Goal: Task Accomplishment & Management: Use online tool/utility

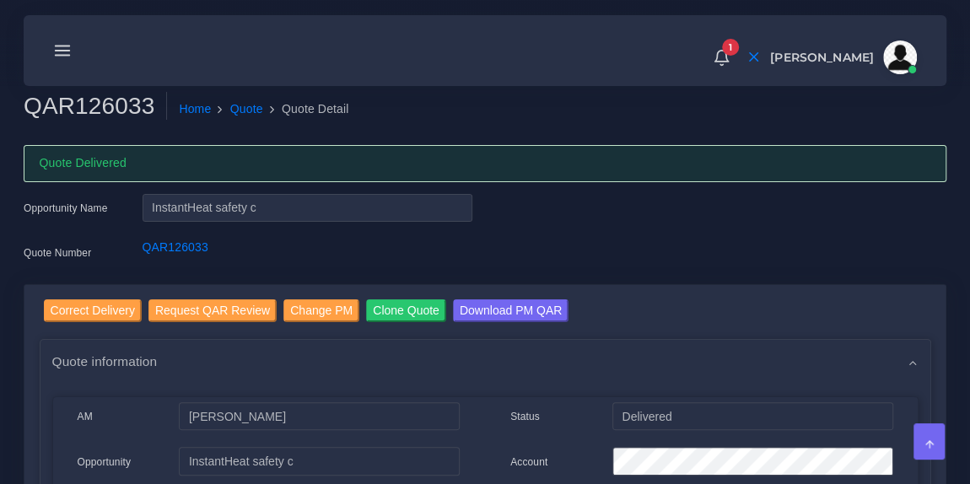
click at [62, 46] on line at bounding box center [63, 46] width 14 height 0
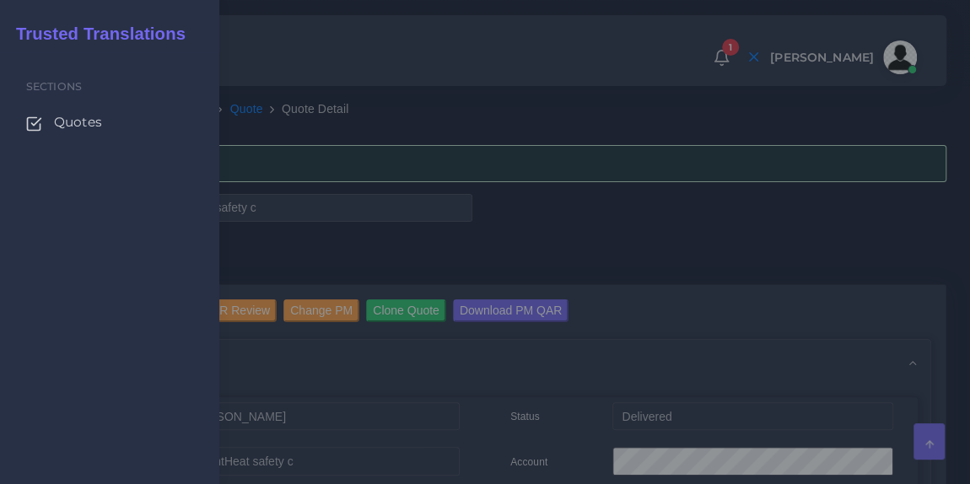
click at [68, 126] on span "Quotes" at bounding box center [78, 122] width 48 height 19
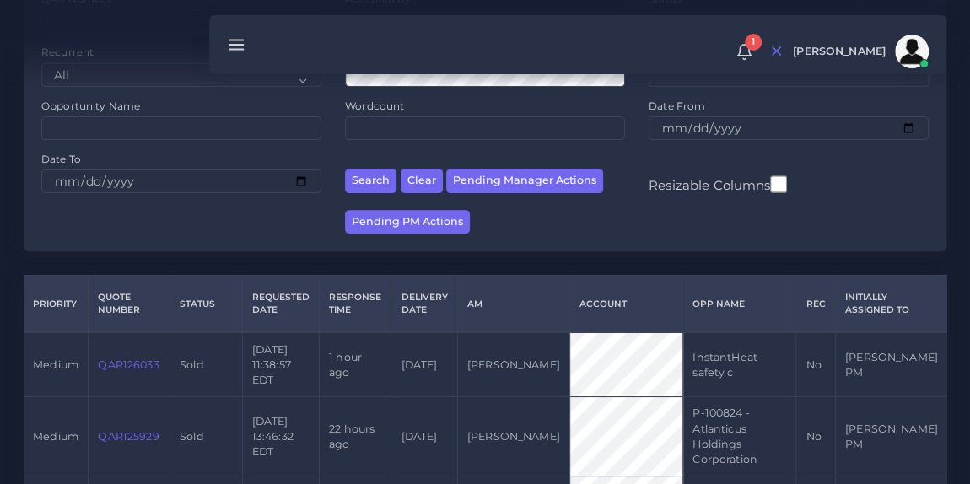
scroll to position [239, 0]
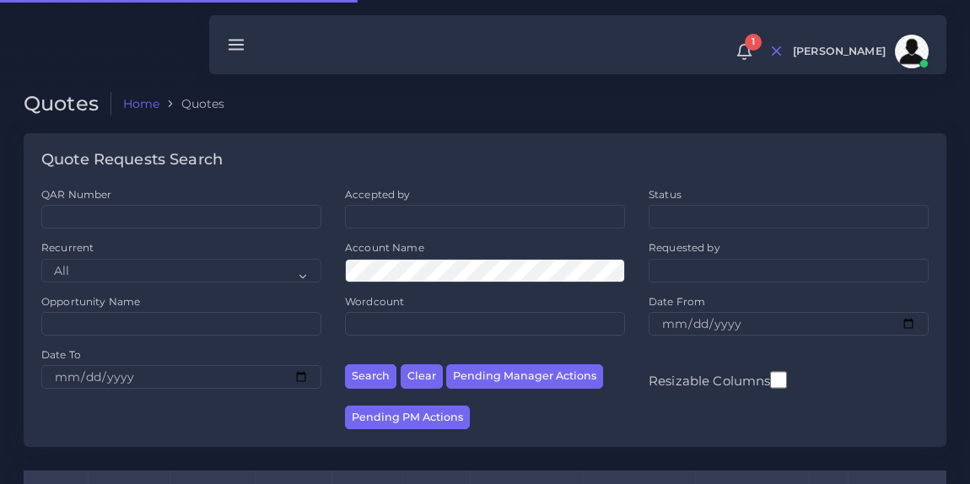
scroll to position [239, 0]
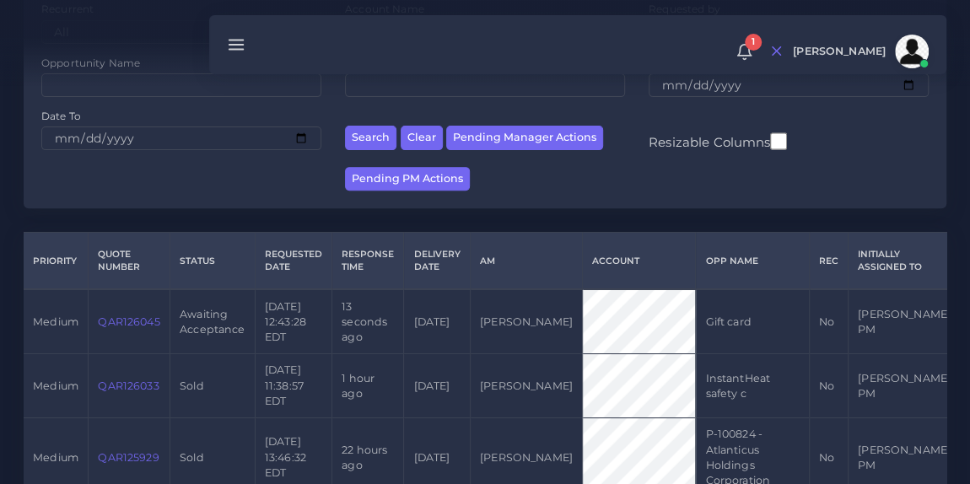
click at [134, 322] on link "QAR126045" at bounding box center [129, 322] width 62 height 13
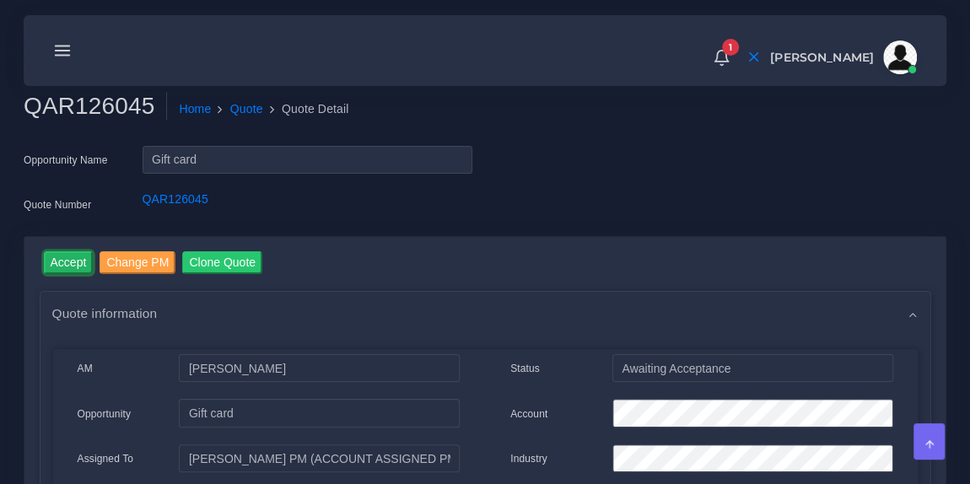
click at [67, 262] on input "Accept" at bounding box center [69, 262] width 50 height 23
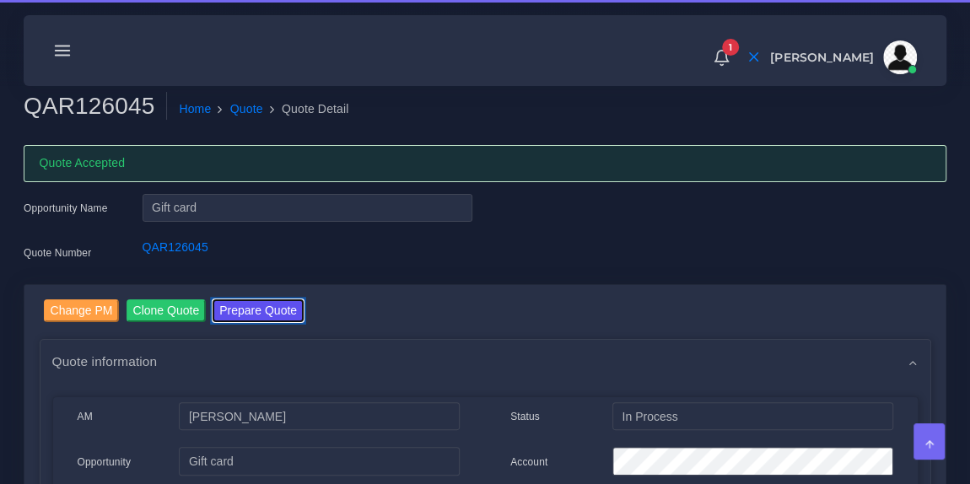
click at [256, 307] on button "Prepare Quote" at bounding box center [258, 310] width 91 height 23
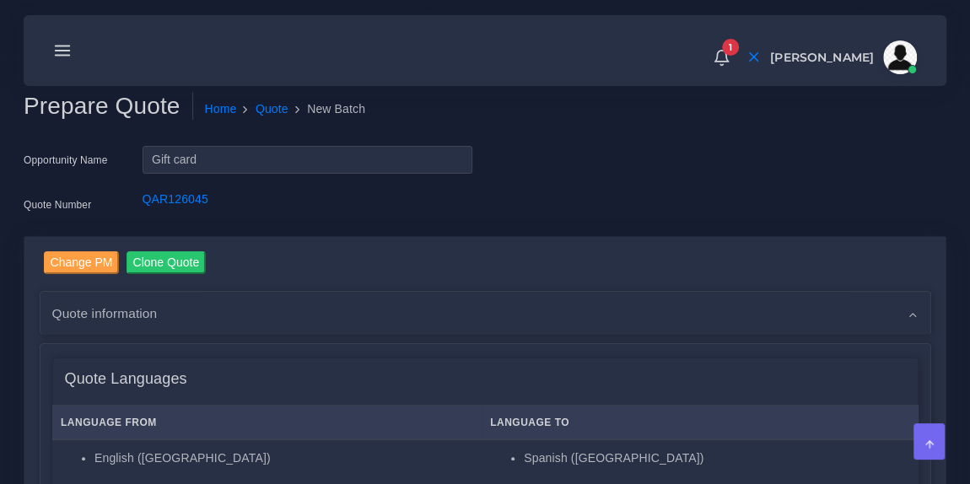
click at [437, 69] on div "1 Notifications 1 New Driver Update: Extra Quality renamed to Quality Changed" at bounding box center [484, 50] width 899 height 59
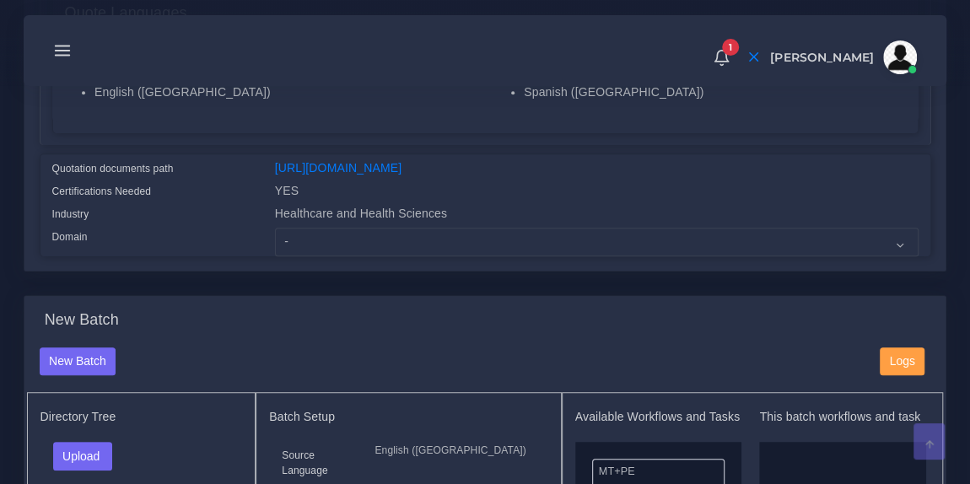
scroll to position [372, 0]
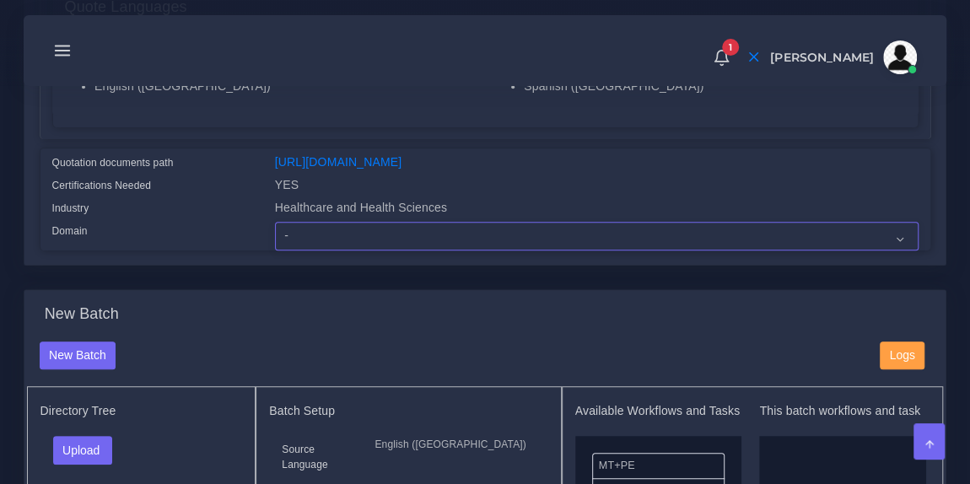
click at [391, 246] on select "- Advertising and Media Agriculture, Forestry and Fishing Architecture, Buildin…" at bounding box center [597, 236] width 644 height 29
select select "Healthcare and Health Sciences"
click at [275, 232] on select "- Advertising and Media Agriculture, Forestry and Fishing Architecture, Buildin…" at bounding box center [597, 236] width 644 height 29
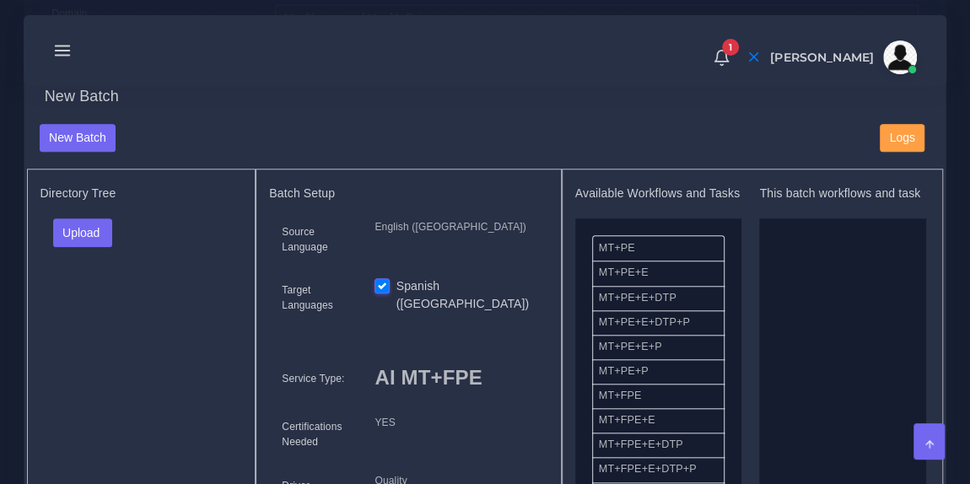
scroll to position [596, 0]
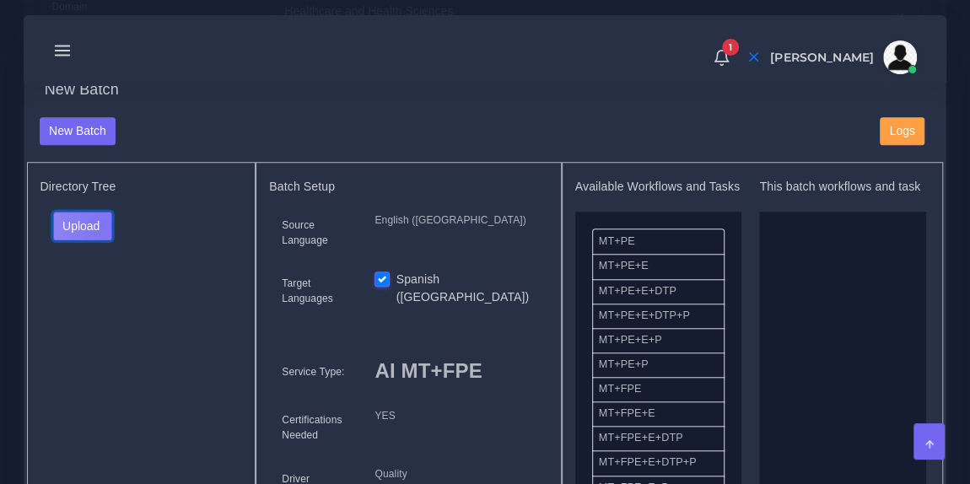
click at [100, 235] on button "Upload" at bounding box center [83, 226] width 60 height 29
click at [100, 296] on label "Files" at bounding box center [112, 288] width 116 height 21
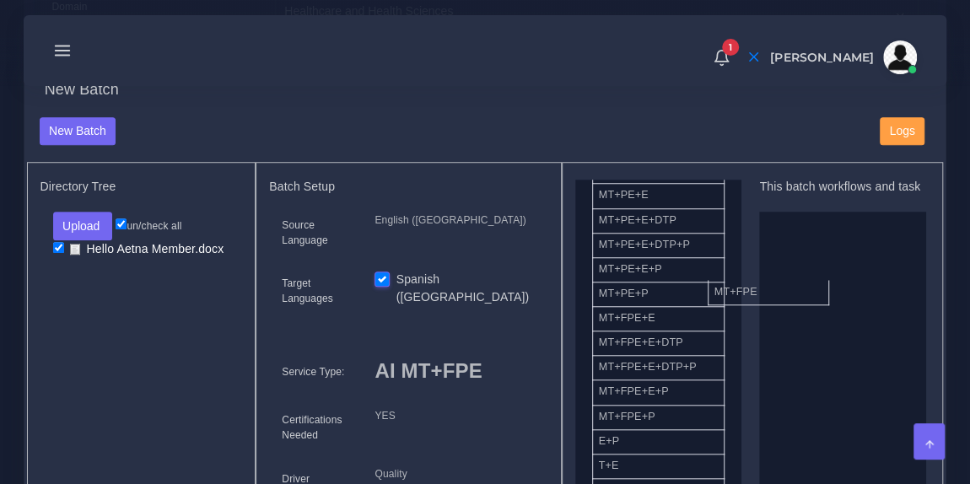
drag, startPoint x: 659, startPoint y: 337, endPoint x: 833, endPoint y: 284, distance: 181.7
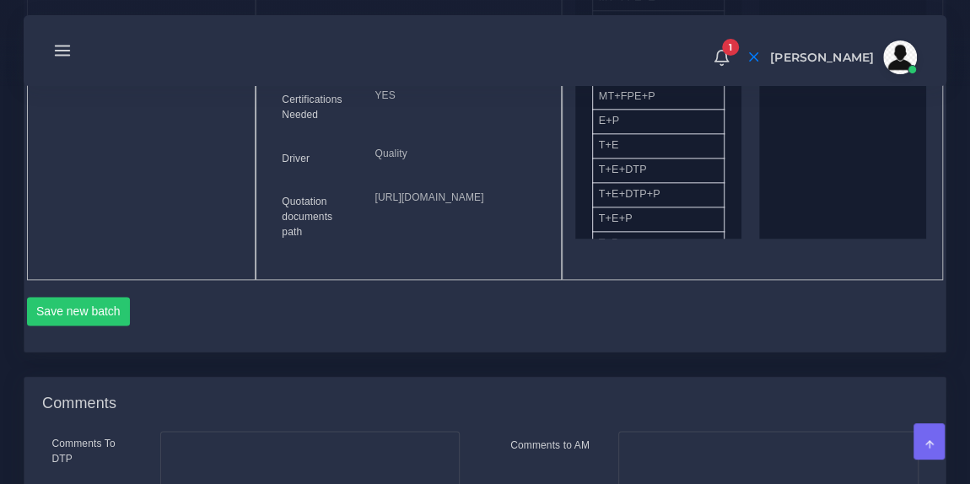
scroll to position [924, 0]
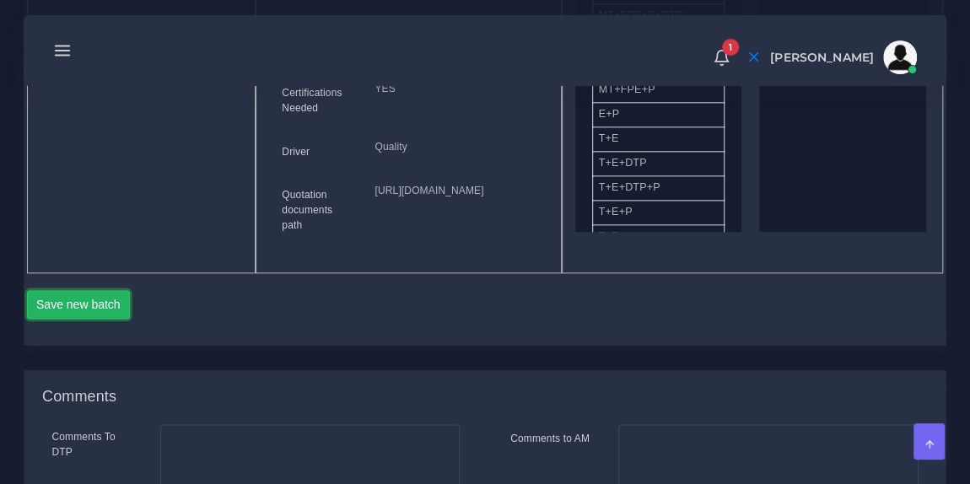
click at [100, 319] on button "Save new batch" at bounding box center [79, 304] width 104 height 29
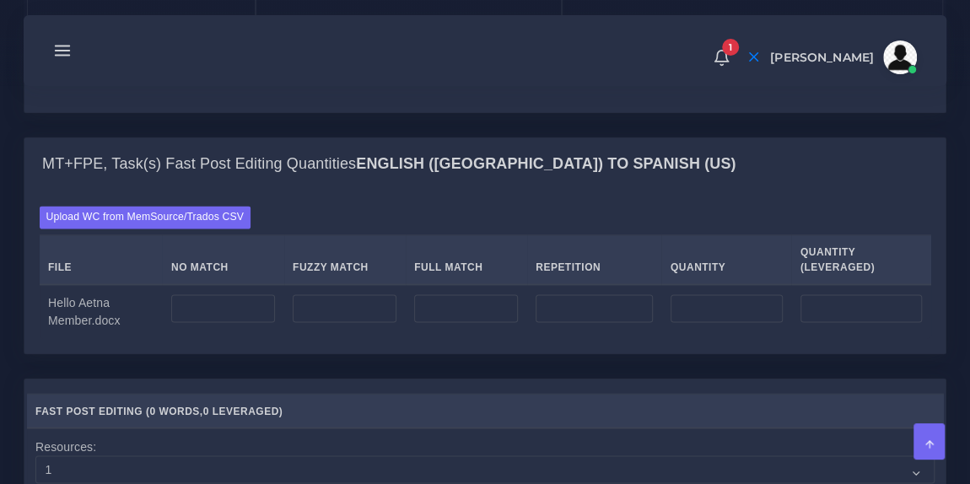
scroll to position [1226, 0]
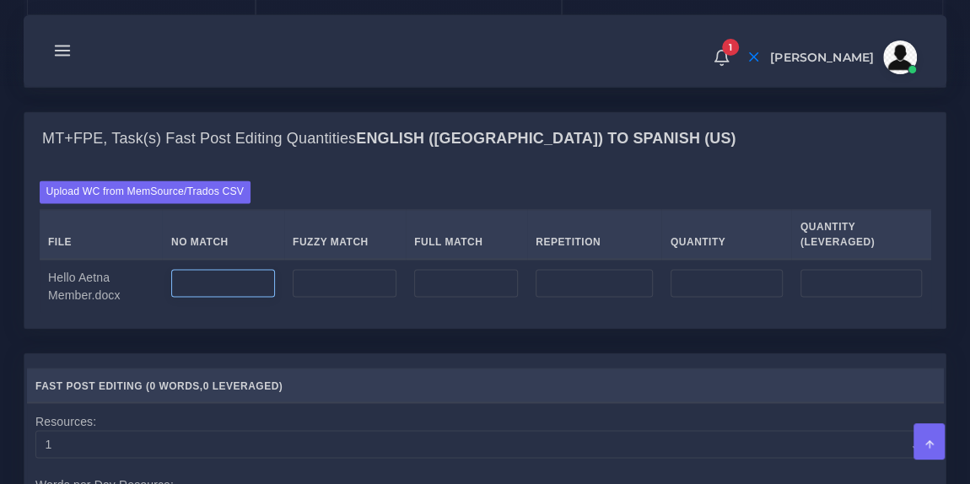
click at [215, 298] on input "number" at bounding box center [223, 283] width 104 height 29
type input "46"
click at [353, 250] on div "Upload WC from MemSource/Trados CSV File No Match Fuzzy Match Full Match Repeti…" at bounding box center [484, 246] width 921 height 162
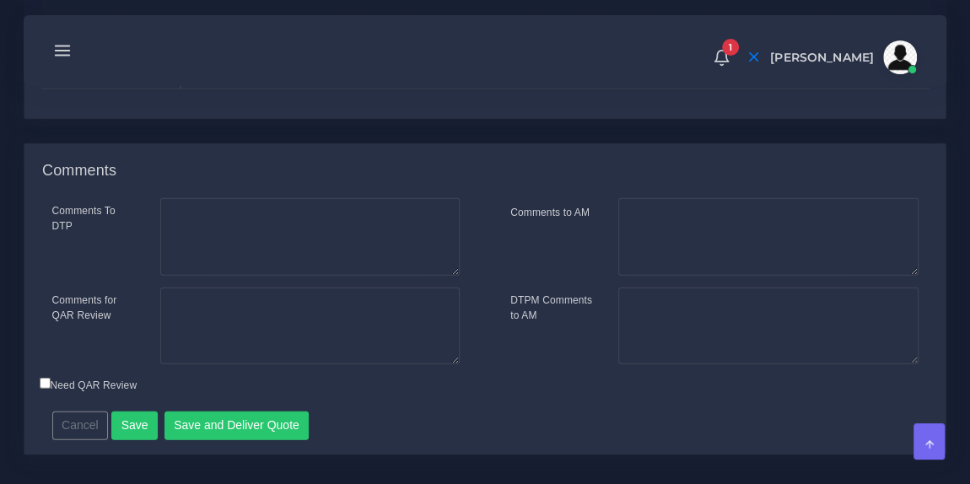
scroll to position [1863, 0]
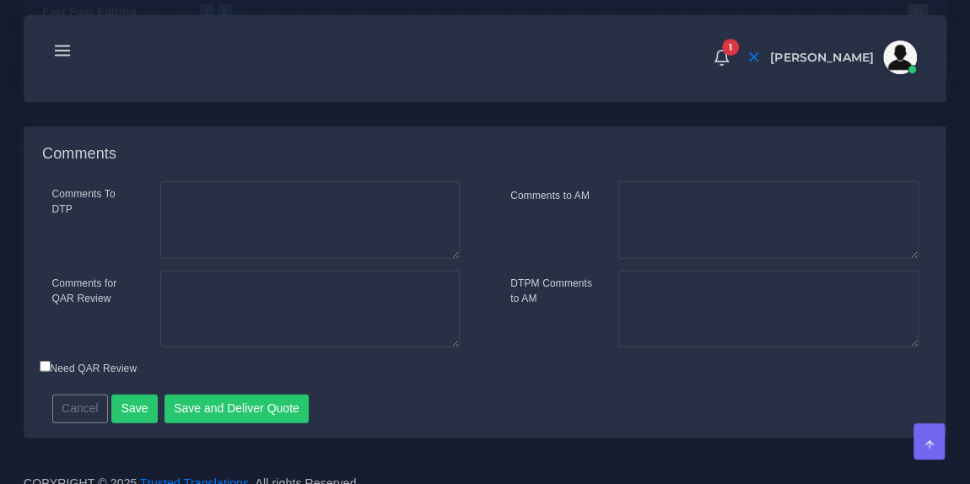
type input "1;1"
drag, startPoint x: 228, startPoint y: 121, endPoint x: 191, endPoint y: 116, distance: 37.4
click at [191, 73] on div "1 41 1 1 1 — 1 1 11 21 31 41 1;1" at bounding box center [561, 34] width 761 height 78
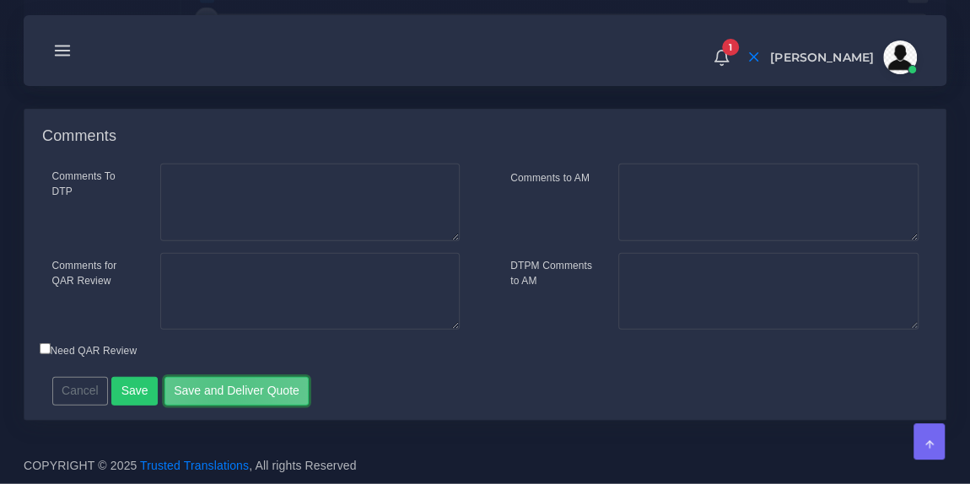
click at [218, 393] on button "Save and Deliver Quote" at bounding box center [237, 391] width 145 height 29
